Goal: Check status: Check status

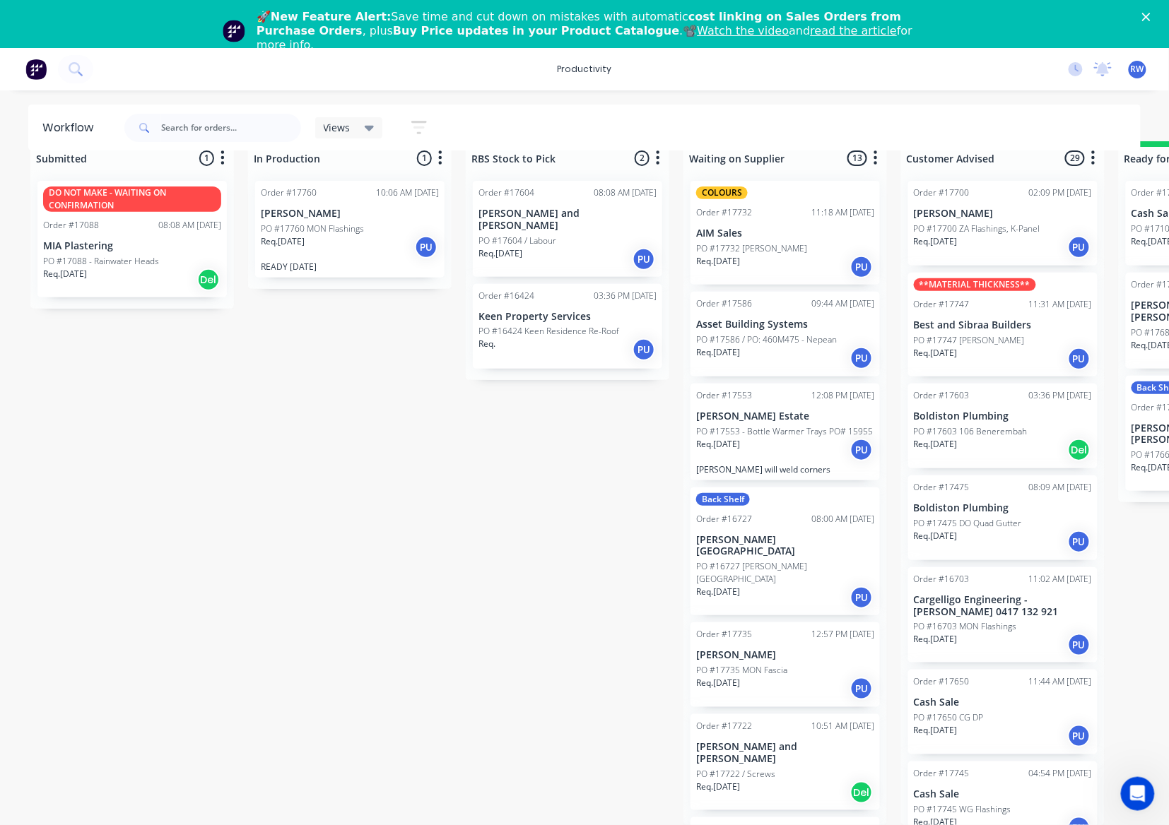
scroll to position [2060, 0]
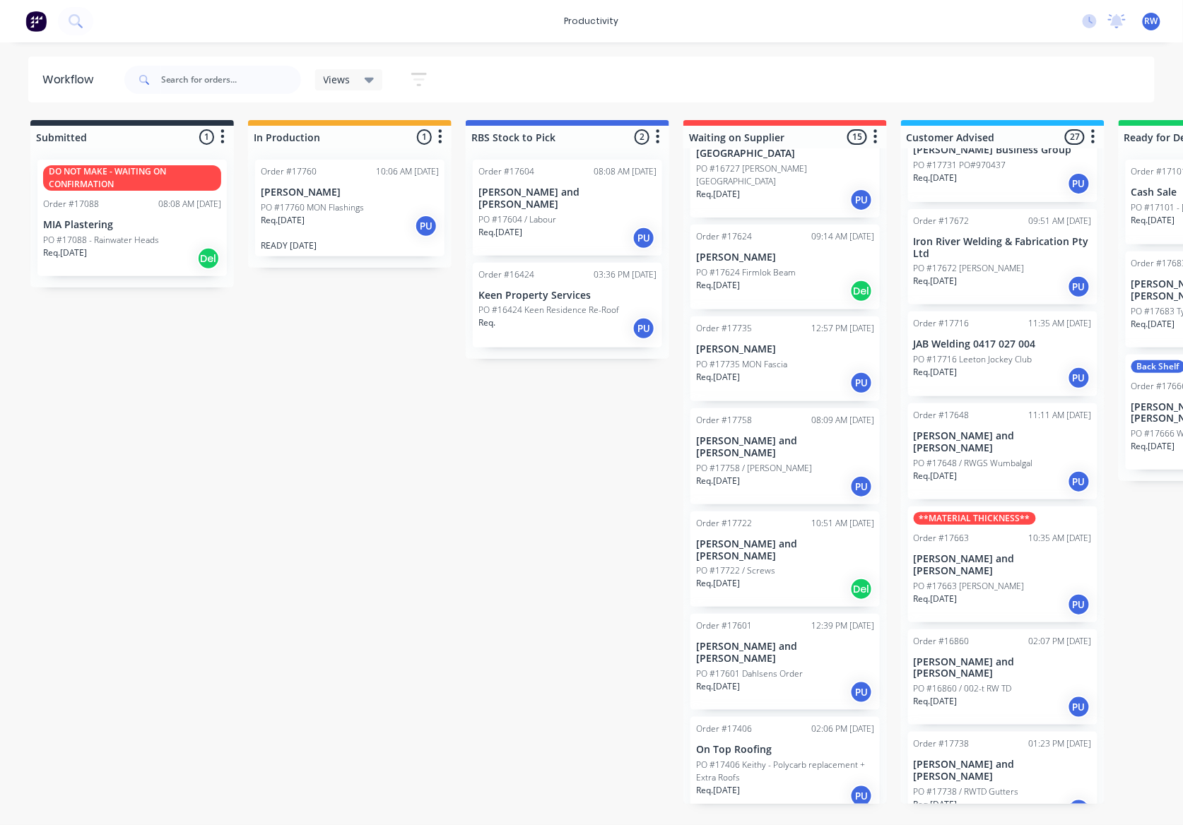
scroll to position [1036, 0]
click at [991, 798] on div "Req. [DATE] PU" at bounding box center [1003, 810] width 178 height 24
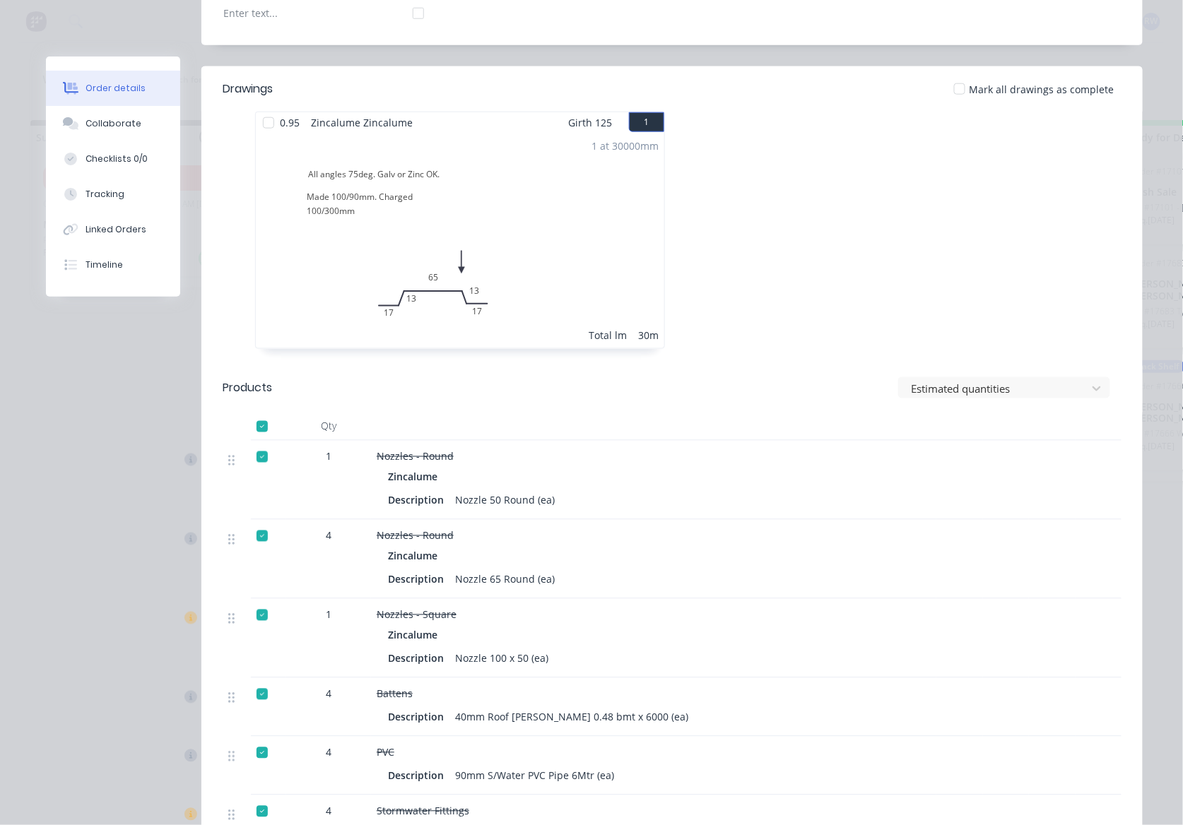
scroll to position [377, 0]
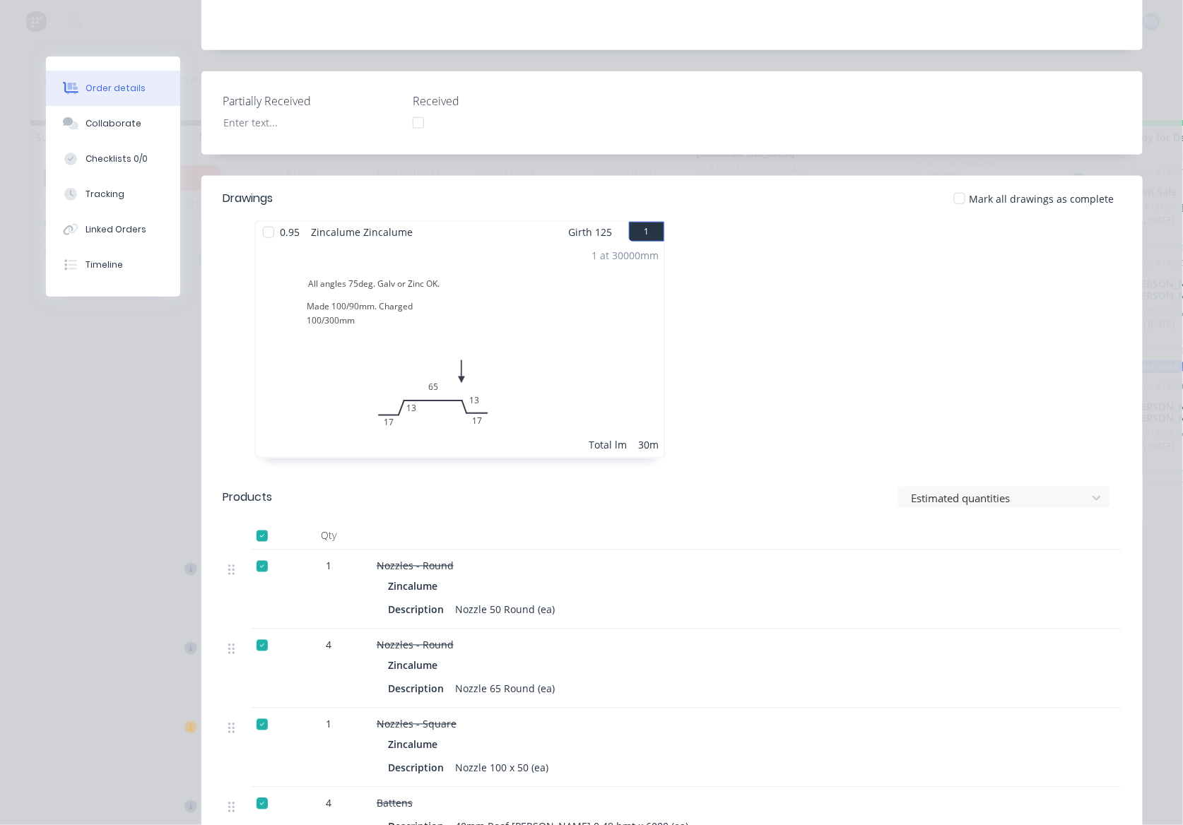
click at [264, 218] on div at bounding box center [268, 232] width 28 height 28
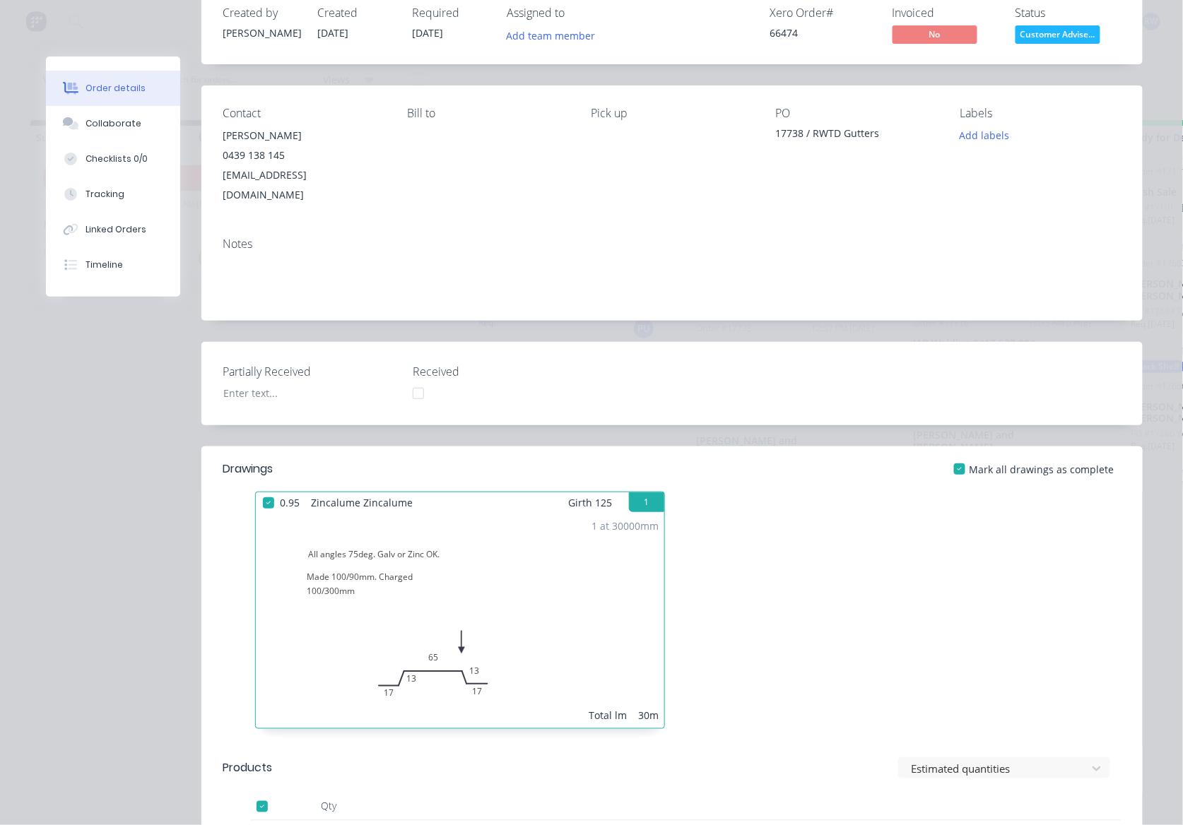
scroll to position [94, 0]
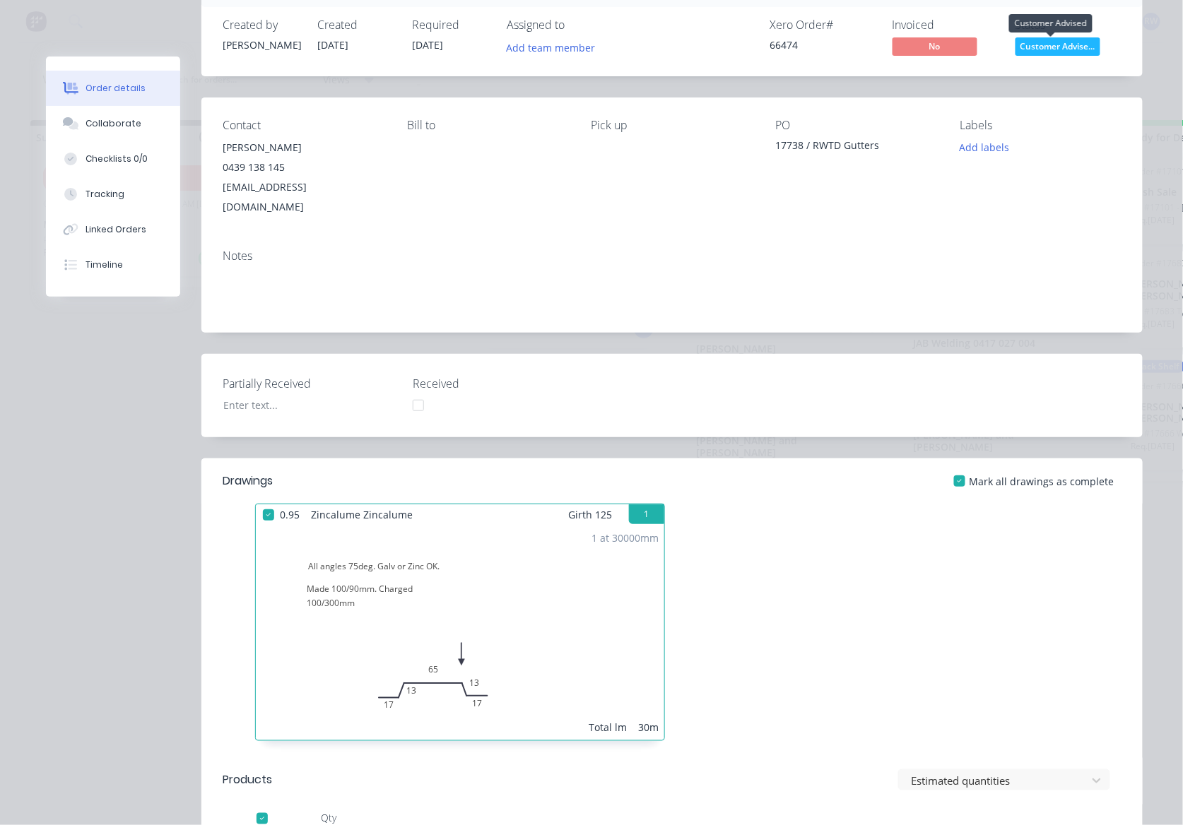
click at [1029, 40] on span "Customer Advise..." at bounding box center [1057, 46] width 85 height 18
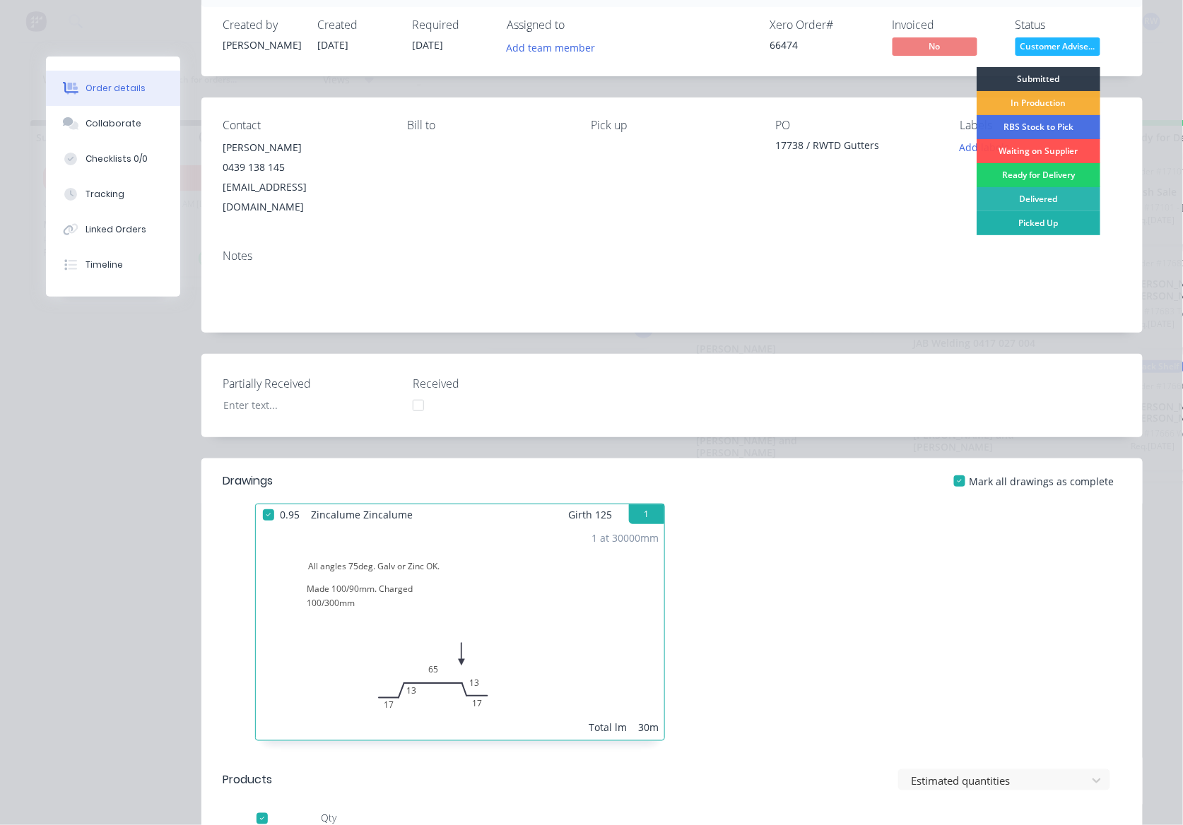
click at [1029, 221] on div "Picked Up" at bounding box center [1038, 223] width 124 height 24
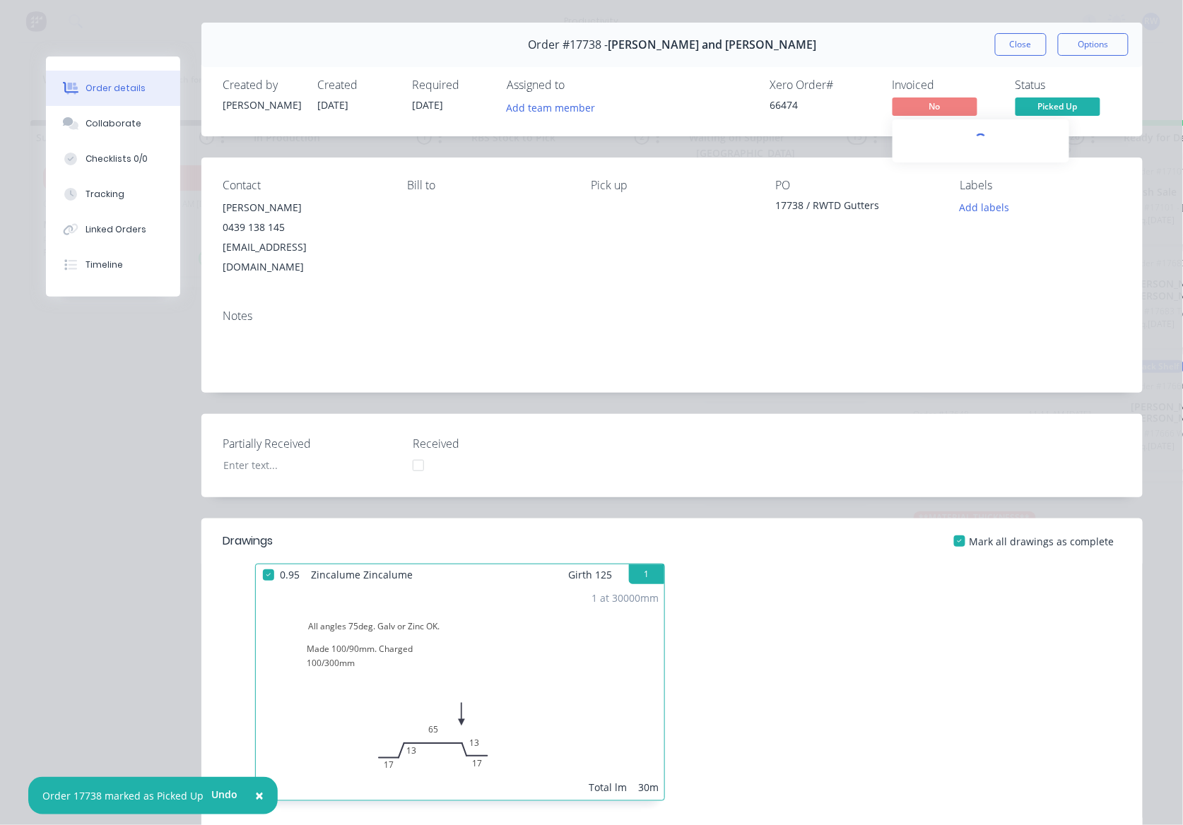
scroll to position [0, 0]
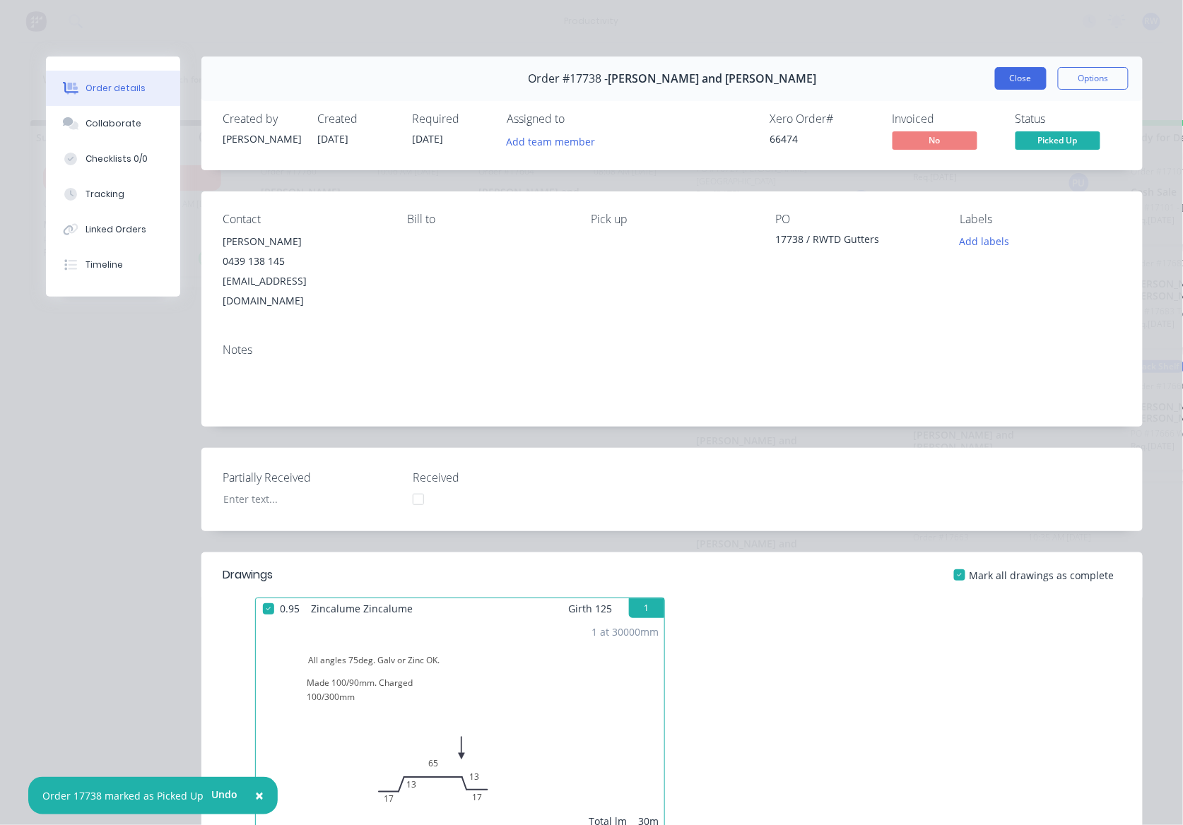
click at [1024, 71] on button "Close" at bounding box center [1021, 78] width 52 height 23
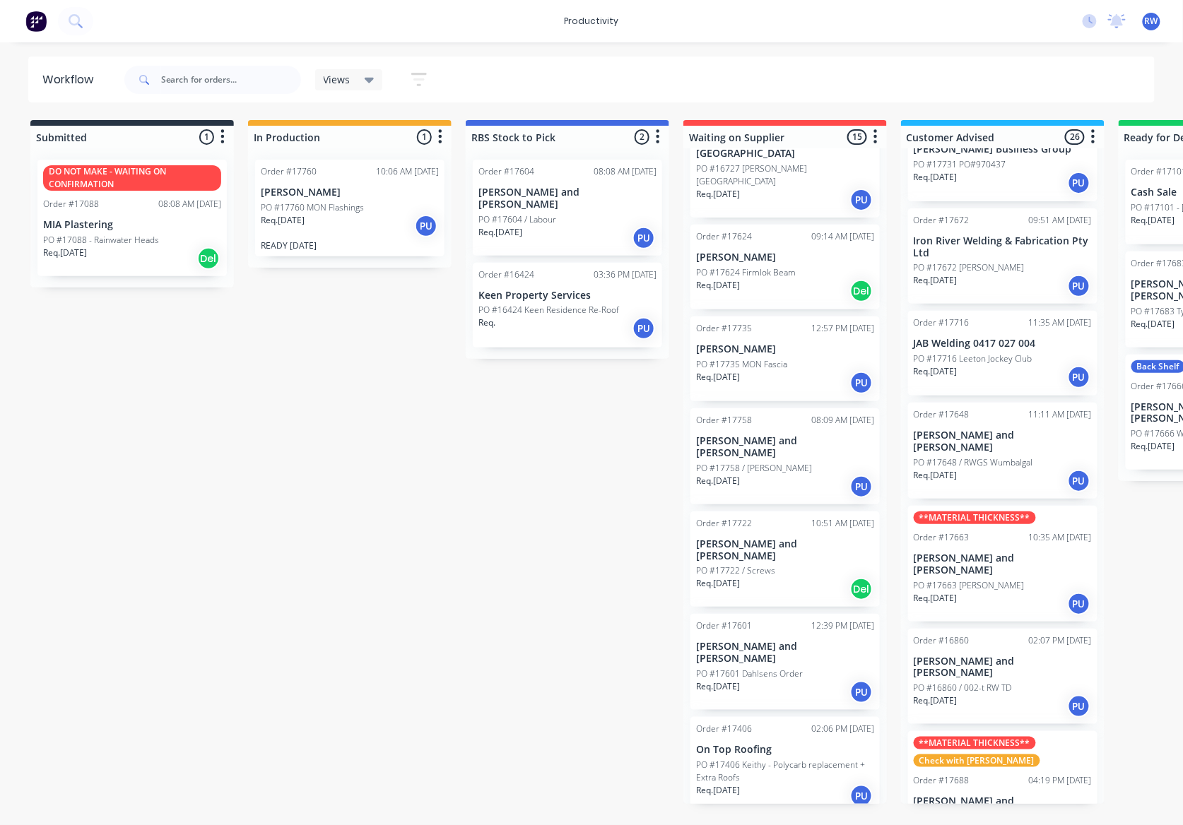
click at [738, 279] on p "Req. [DATE]" at bounding box center [718, 285] width 44 height 13
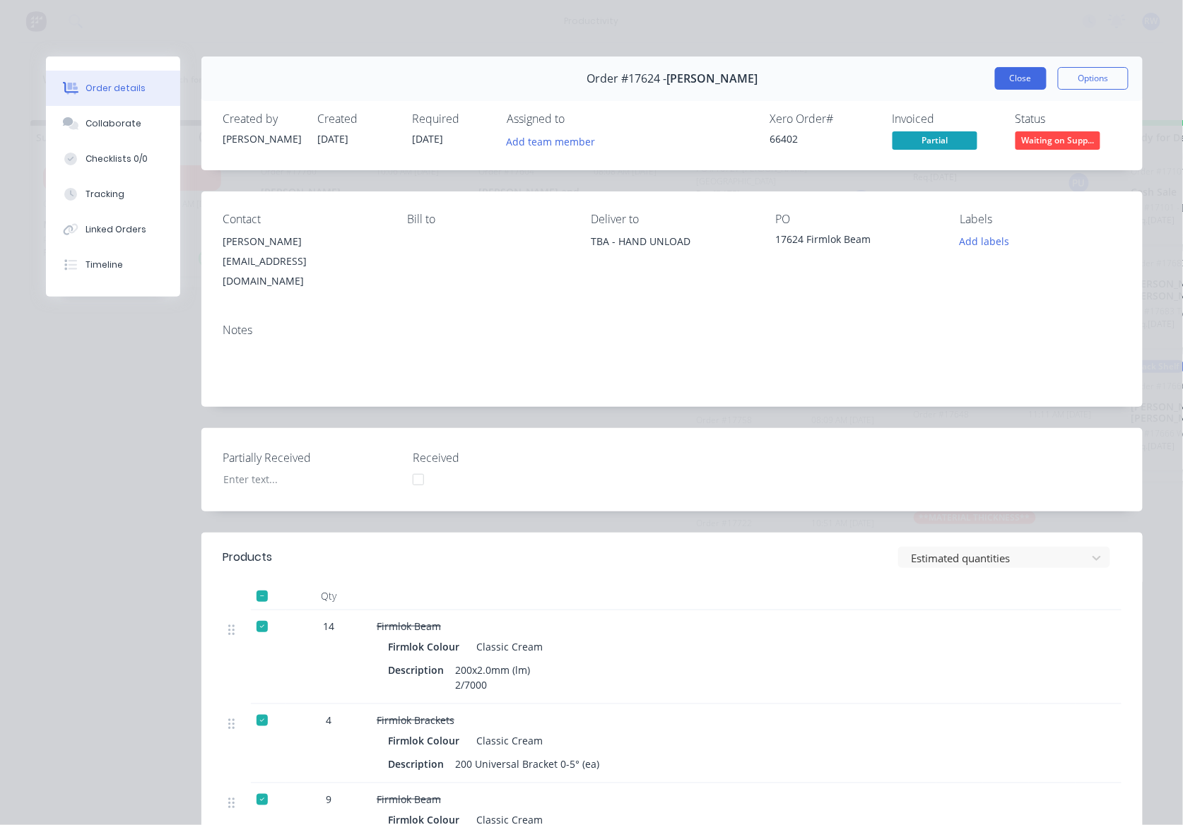
click at [1006, 86] on button "Close" at bounding box center [1021, 78] width 52 height 23
